Goal: Task Accomplishment & Management: Manage account settings

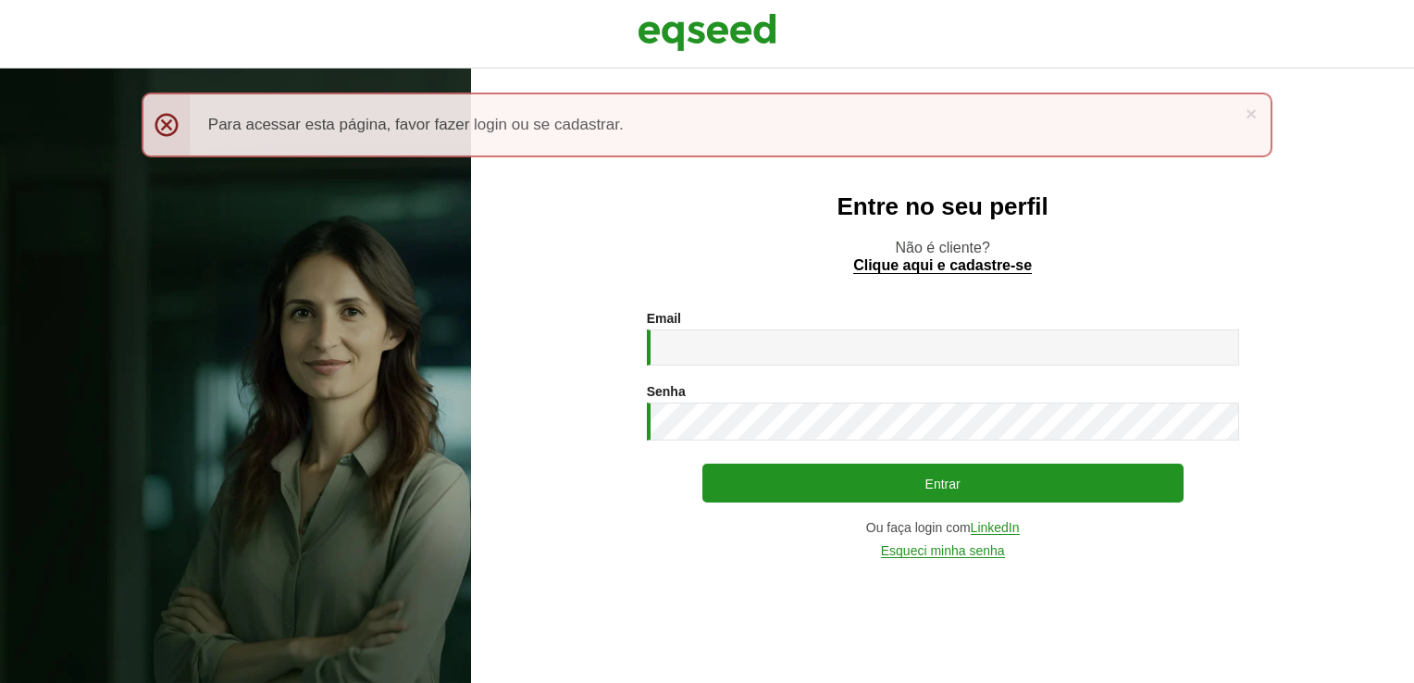
click at [809, 368] on div "Email * Digite seu endereço de e-mail. Senha * Digite a senha que será usada em…" at bounding box center [943, 434] width 592 height 247
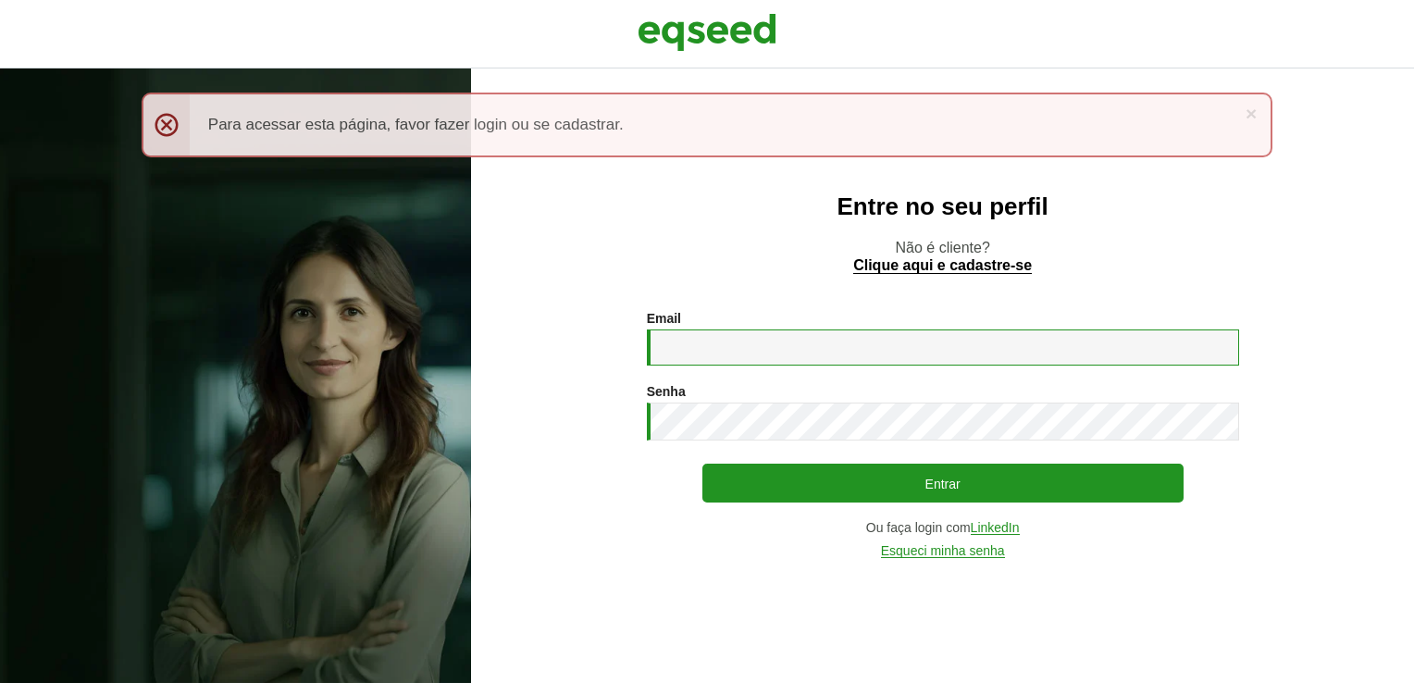
click at [805, 365] on input "Email *" at bounding box center [943, 347] width 592 height 36
type input "**********"
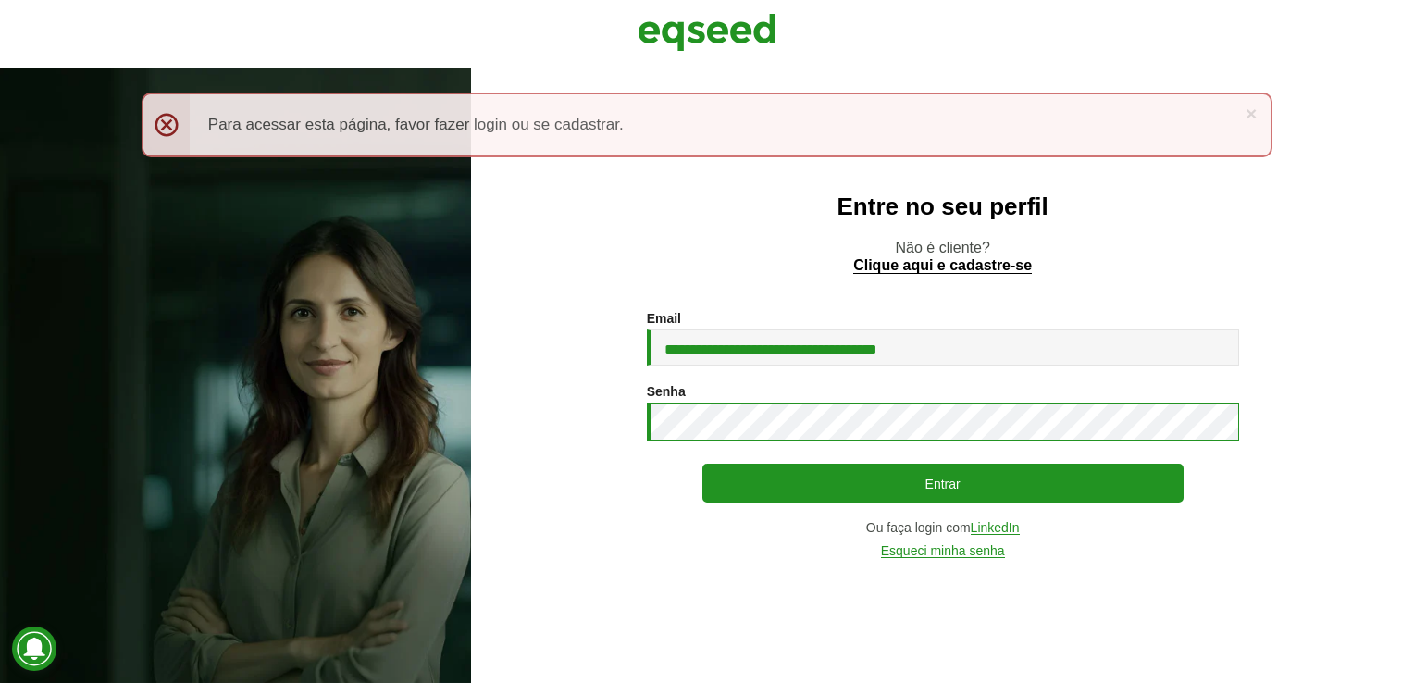
click at [702, 464] on button "Entrar" at bounding box center [942, 483] width 481 height 39
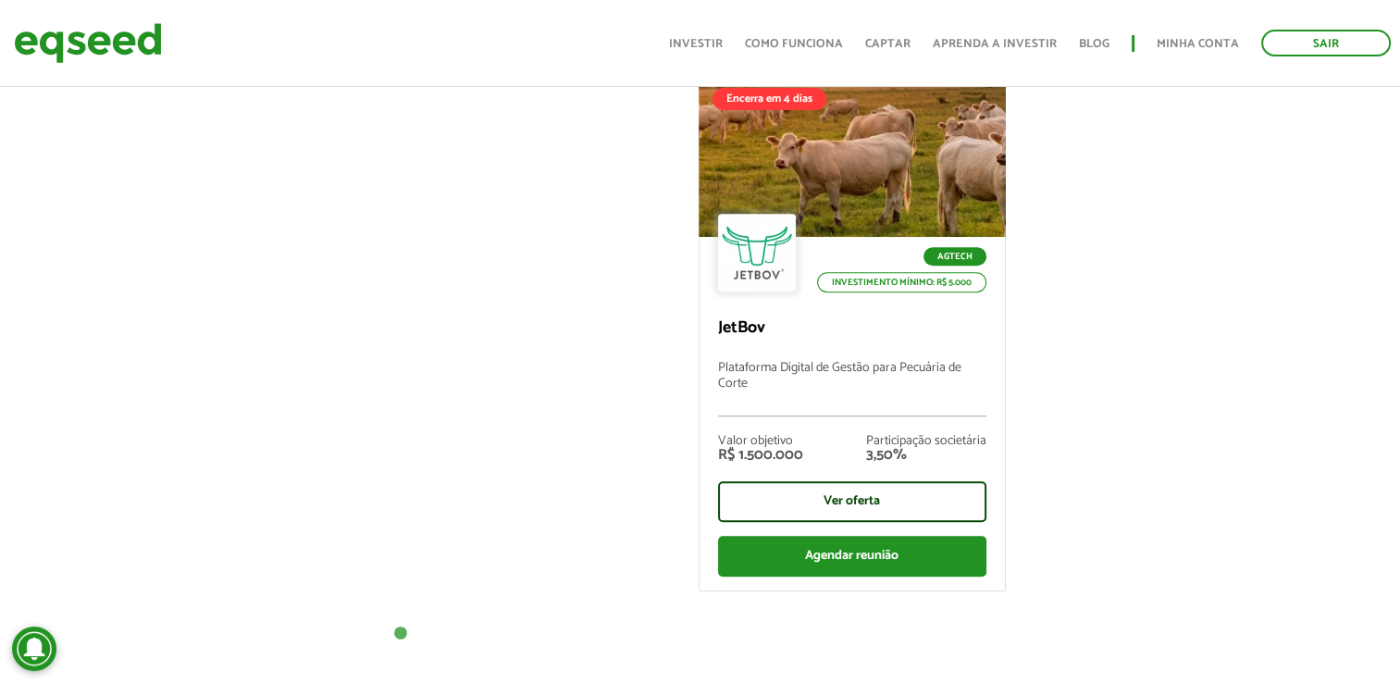
scroll to position [740, 0]
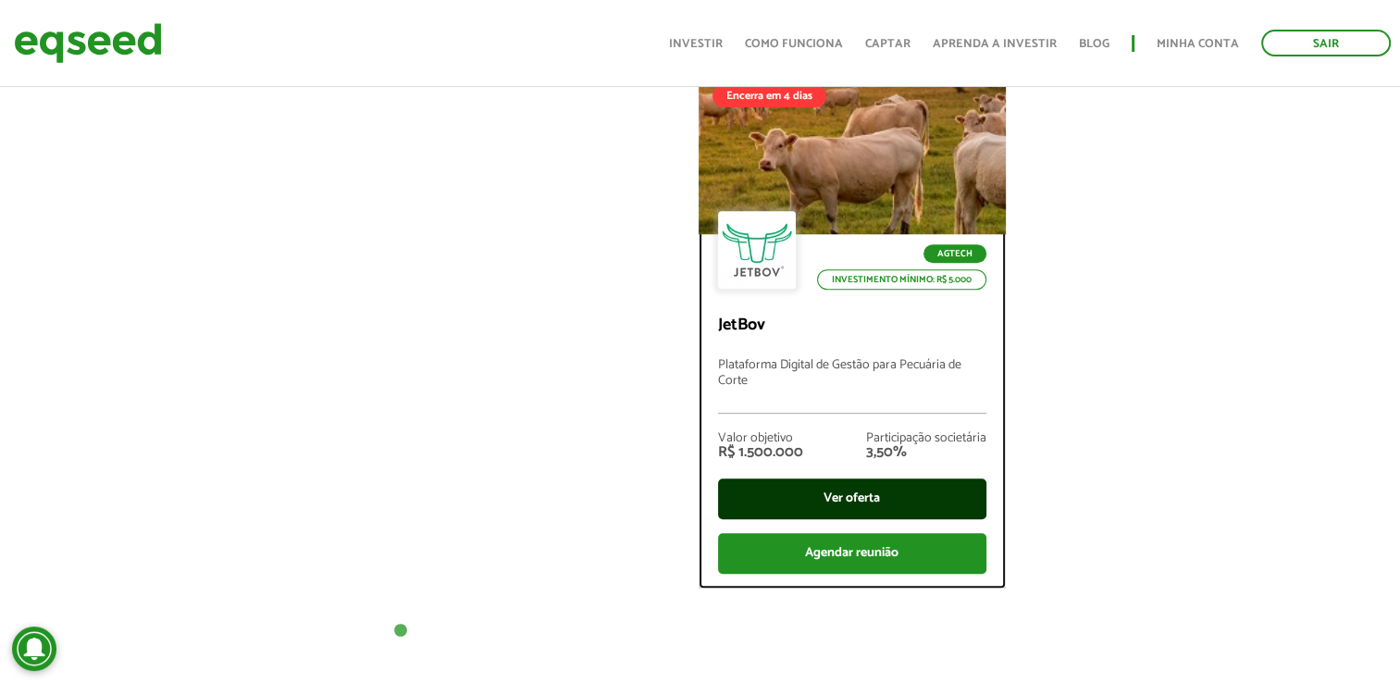
click at [870, 483] on div "Ver oferta" at bounding box center [852, 498] width 268 height 41
